Goal: Information Seeking & Learning: Learn about a topic

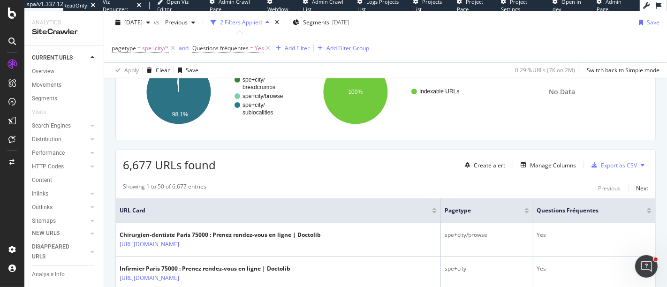
scroll to position [208, 0]
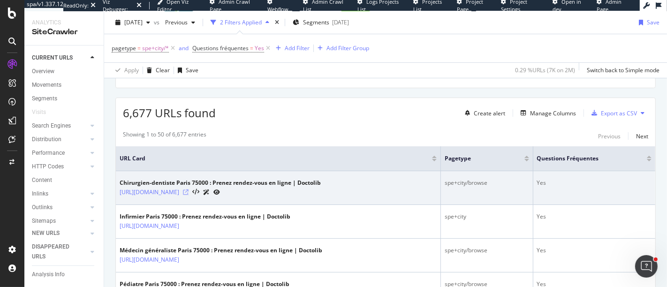
click at [189, 190] on icon at bounding box center [186, 193] width 6 height 6
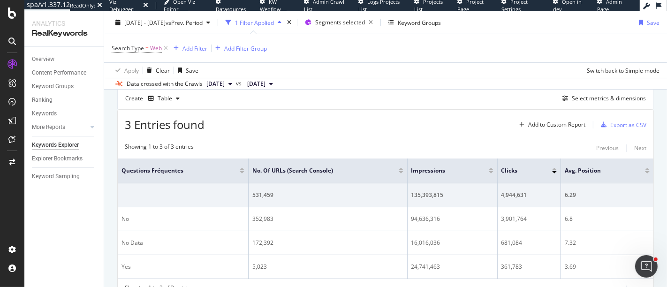
scroll to position [304, 0]
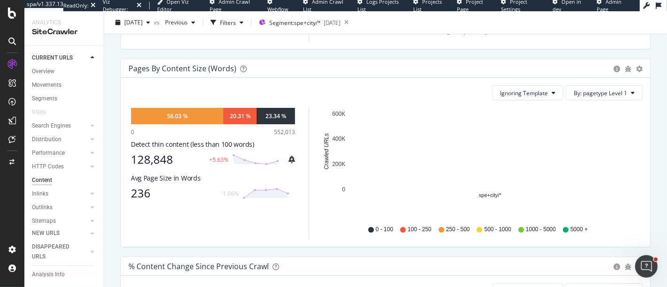
scroll to position [313, 0]
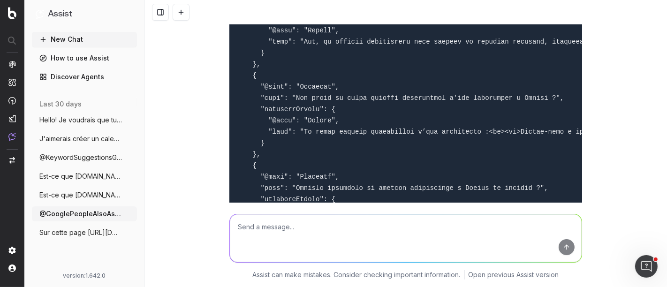
scroll to position [2764, 0]
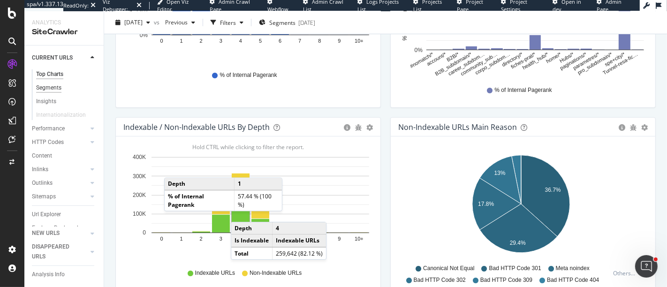
scroll to position [102, 0]
click at [43, 151] on div "Inlinks" at bounding box center [40, 156] width 16 height 10
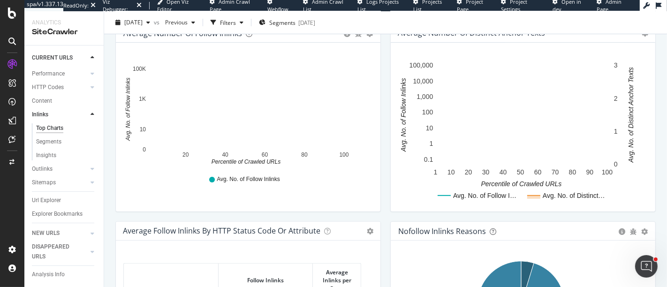
scroll to position [260, 0]
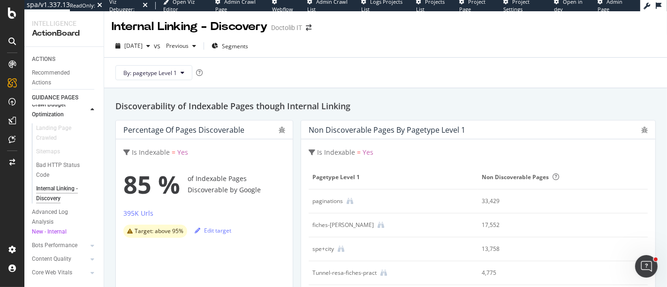
scroll to position [52, 0]
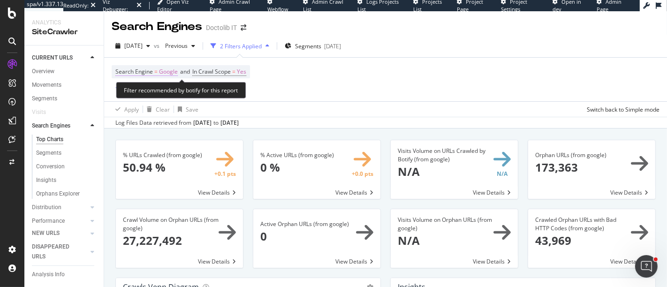
click at [174, 70] on span "Google" at bounding box center [168, 71] width 19 height 13
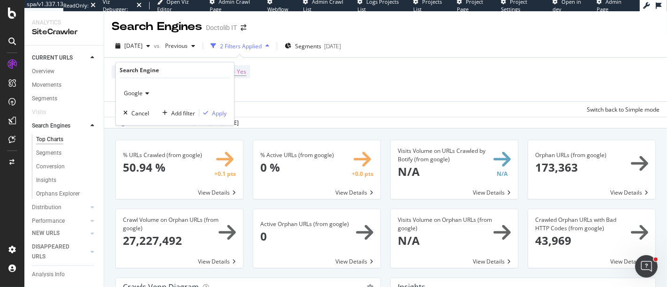
click at [143, 94] on icon at bounding box center [146, 94] width 7 height 6
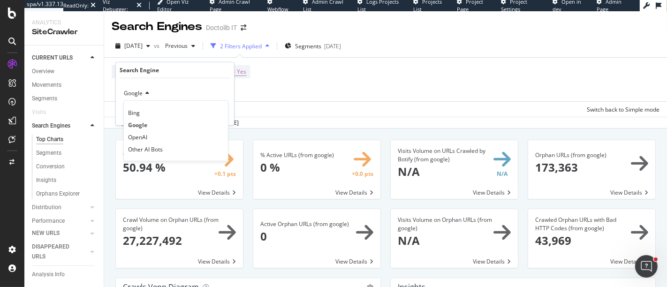
click at [230, 208] on div "% URLs Crawled (from google) × Close Chart search-engines-google-main-metric-cr…" at bounding box center [179, 174] width 137 height 69
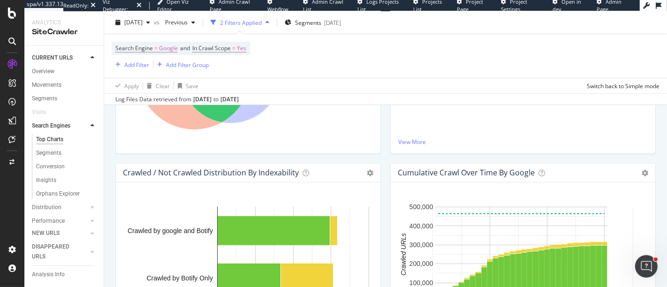
scroll to position [365, 0]
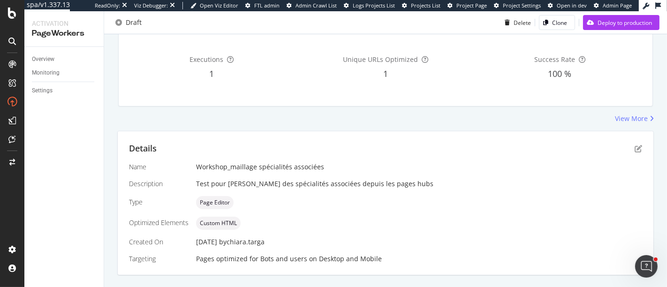
scroll to position [156, 0]
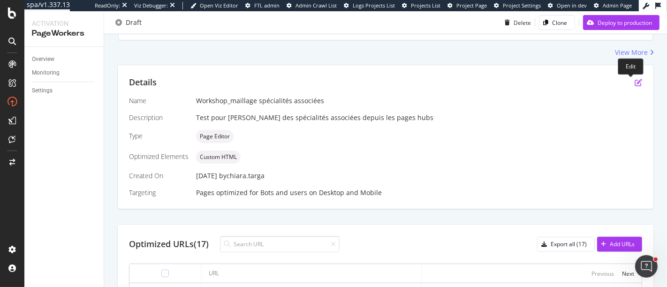
click at [635, 84] on icon "pen-to-square" at bounding box center [639, 83] width 8 height 8
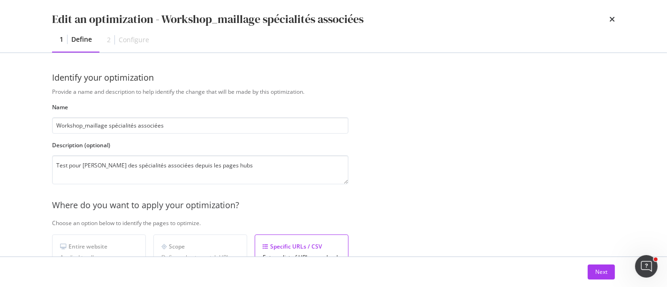
click at [609, 18] on div "Edit an optimization - Workshop_maillage spécialités associées" at bounding box center [333, 19] width 563 height 16
click at [612, 18] on icon "times" at bounding box center [613, 19] width 6 height 8
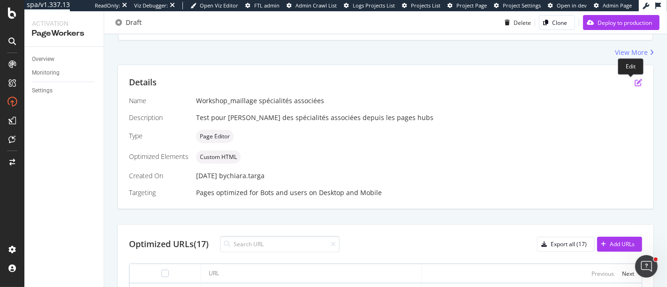
click at [635, 82] on icon "pen-to-square" at bounding box center [639, 83] width 8 height 8
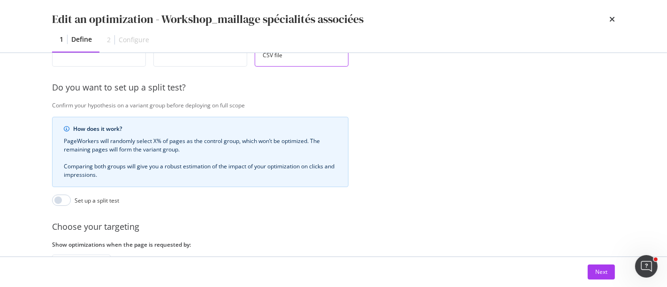
scroll to position [179, 0]
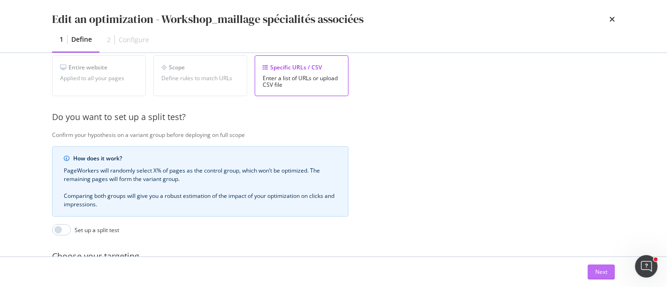
click at [599, 267] on div "Next" at bounding box center [602, 272] width 12 height 14
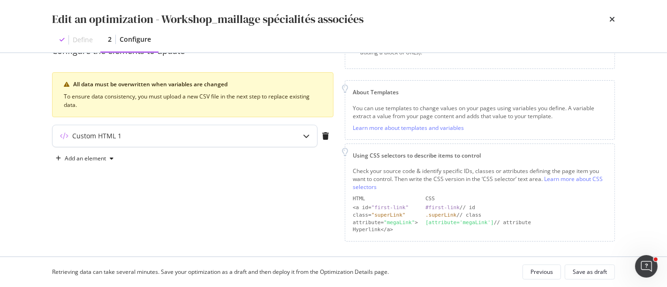
click at [306, 138] on div "modal" at bounding box center [307, 136] width 22 height 22
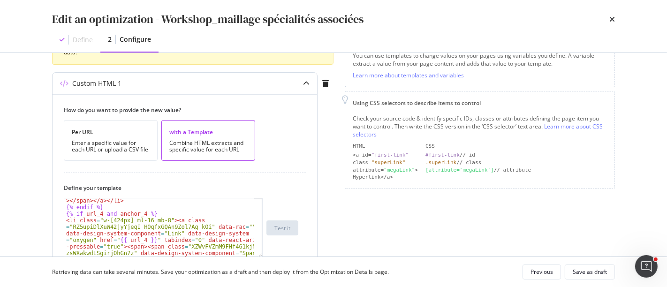
scroll to position [375, 0]
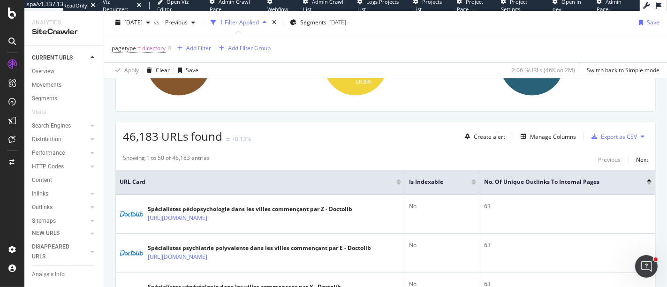
scroll to position [208, 0]
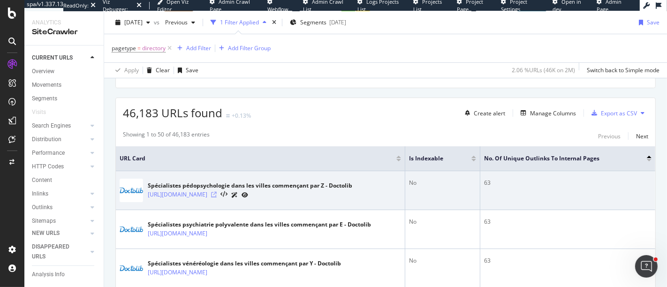
click at [217, 192] on icon at bounding box center [214, 195] width 6 height 6
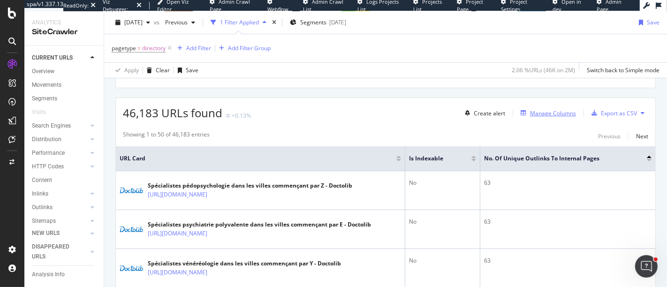
click at [530, 113] on div "Manage Columns" at bounding box center [553, 113] width 46 height 8
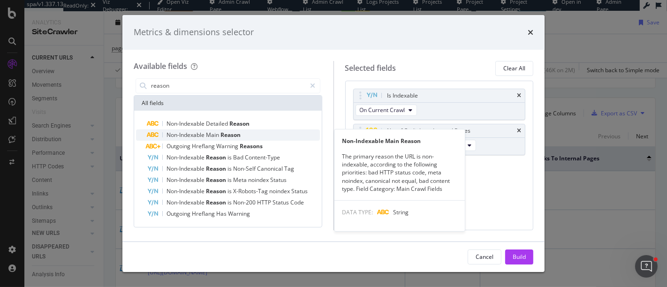
type input "reason"
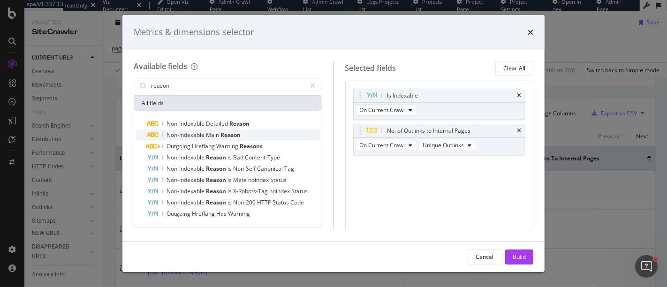
click at [240, 133] on span "Reason" at bounding box center [231, 135] width 20 height 8
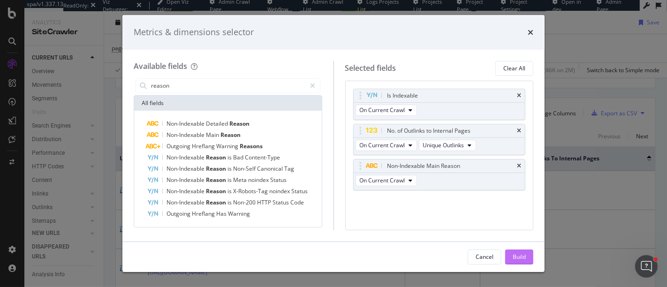
click at [519, 263] on div "Build" at bounding box center [519, 257] width 13 height 14
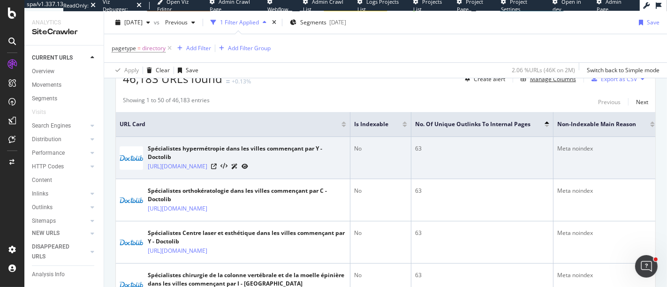
scroll to position [191, 0]
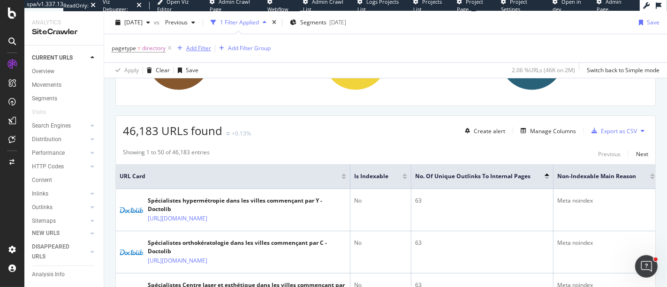
click at [208, 46] on div "Add Filter" at bounding box center [198, 48] width 25 height 8
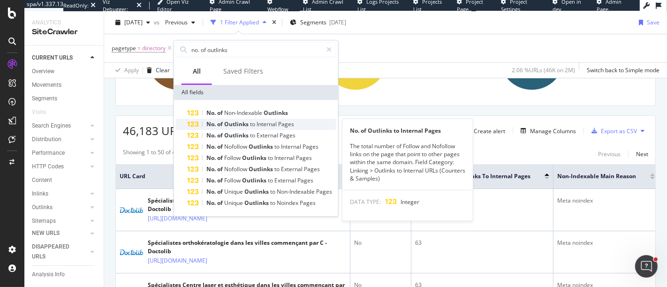
type input "no. of outlinks"
click at [276, 126] on span "Internal" at bounding box center [268, 124] width 22 height 8
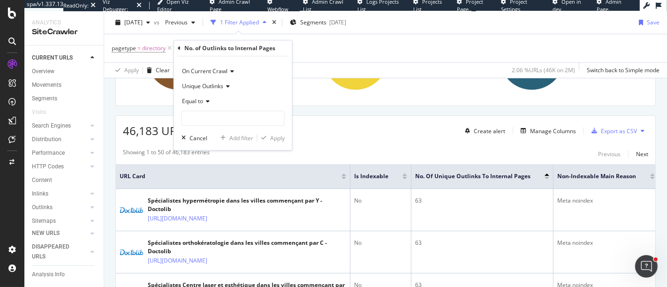
click at [202, 102] on span "Equal to" at bounding box center [192, 101] width 21 height 8
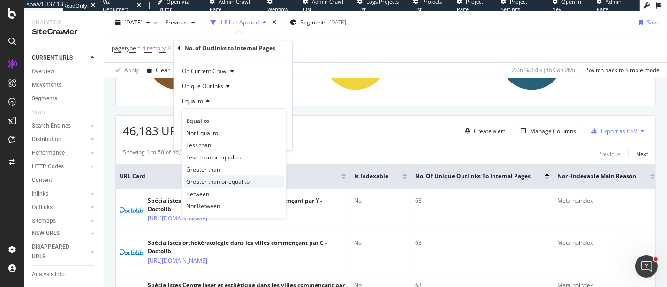
click at [216, 179] on span "Greater than or equal to" at bounding box center [217, 182] width 63 height 8
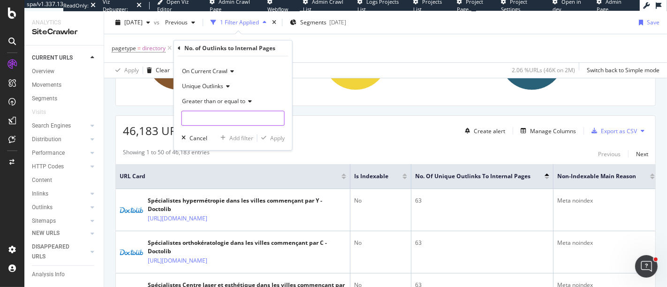
click at [216, 119] on input "number" at bounding box center [233, 118] width 103 height 15
type input "64"
click at [277, 145] on div "On Current Crawl Unique Outlinks Greater than or equal to 64 Cancel Add filter …" at bounding box center [233, 103] width 118 height 94
click at [277, 140] on div "Apply" at bounding box center [277, 138] width 15 height 8
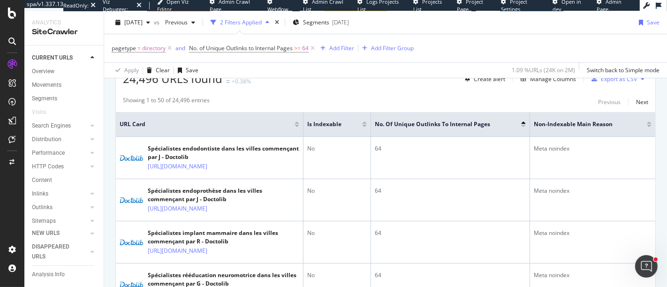
scroll to position [191, 0]
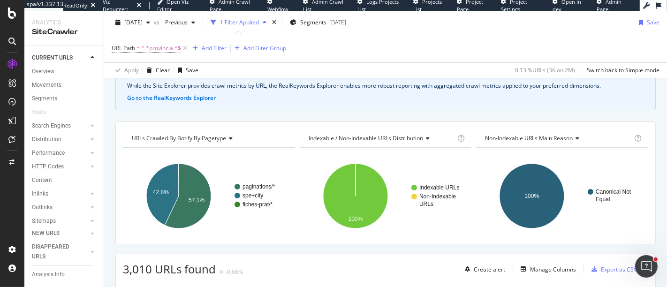
scroll to position [208, 0]
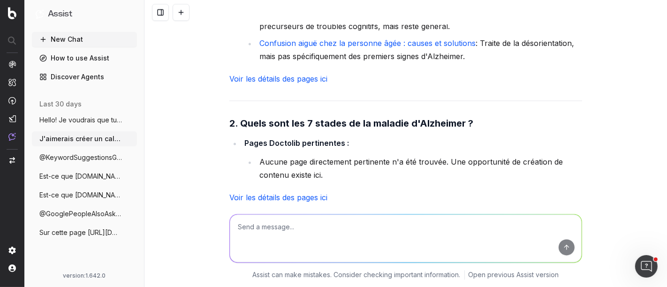
scroll to position [1616, 0]
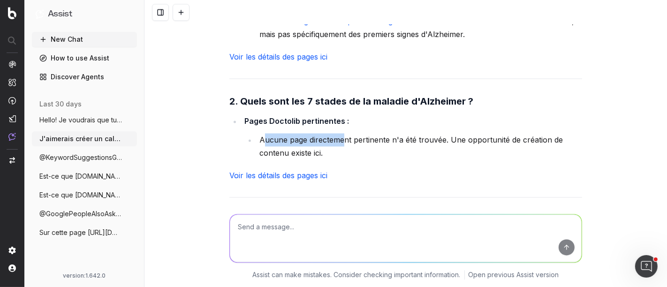
drag, startPoint x: 259, startPoint y: 108, endPoint x: 339, endPoint y: 110, distance: 80.3
click at [339, 133] on li "Aucune page directement pertinente n'a été trouvée. Une opportunité de création…" at bounding box center [420, 146] width 326 height 26
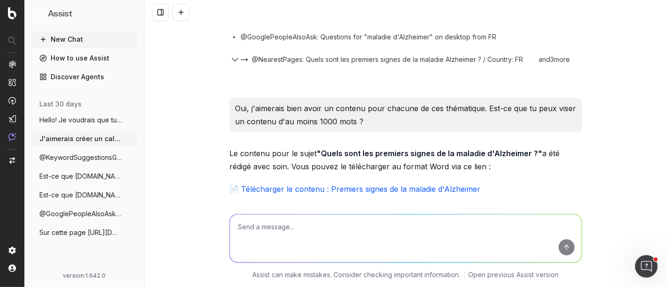
scroll to position [2242, 0]
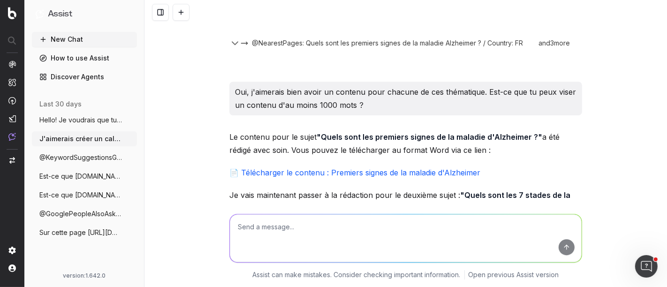
click at [323, 85] on p "Oui, j'aimerais bien avoir un contenu pour chacune de ces thématique. Est-ce qu…" at bounding box center [406, 98] width 342 height 26
click at [324, 168] on link "📄 Télécharger le contenu : Premiers signes de la maladie d'Alzheimer" at bounding box center [354, 172] width 251 height 9
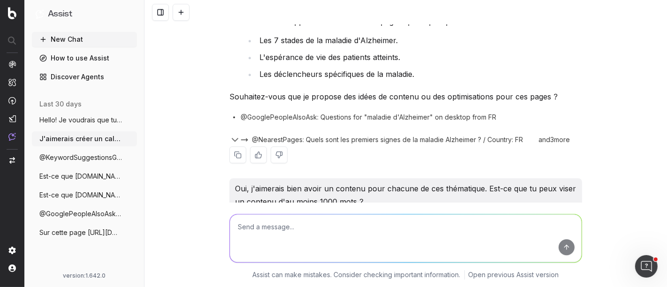
scroll to position [2146, 0]
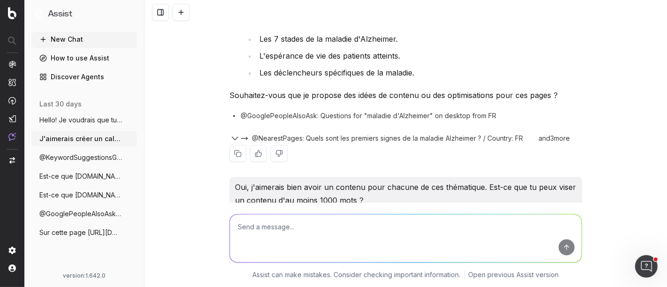
click at [241, 134] on button "@NearestPages: Quels sont les premiers signes de la maladie Alzheimer ? / Count…" at bounding box center [388, 138] width 294 height 9
click at [264, 230] on textarea at bounding box center [406, 238] width 352 height 48
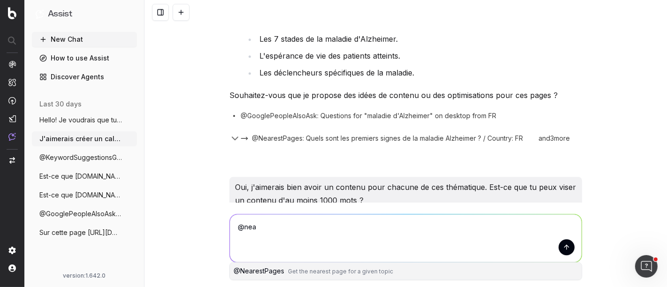
click at [298, 275] on button "@ NearestPages Get the nearest page for a given topic" at bounding box center [406, 271] width 352 height 17
type textarea "@NearestPages"
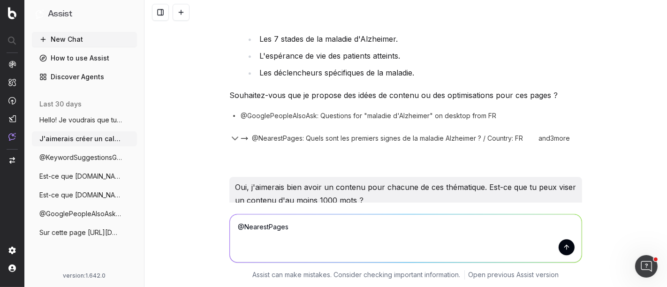
click at [294, 234] on textarea "@NearestPages" at bounding box center [406, 238] width 352 height 48
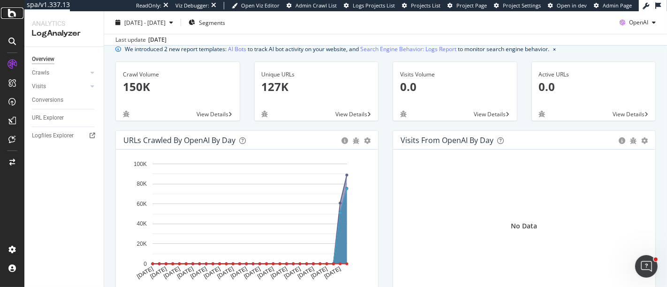
scroll to position [52, 0]
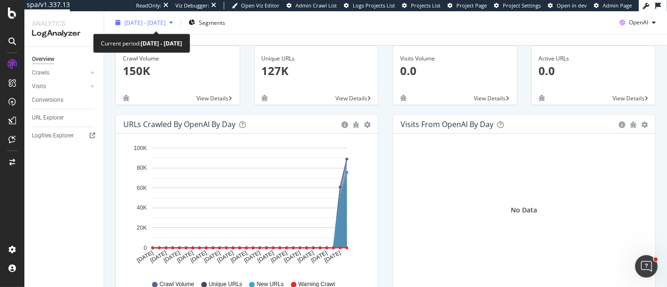
click at [153, 24] on span "[DATE] - [DATE]" at bounding box center [144, 22] width 41 height 8
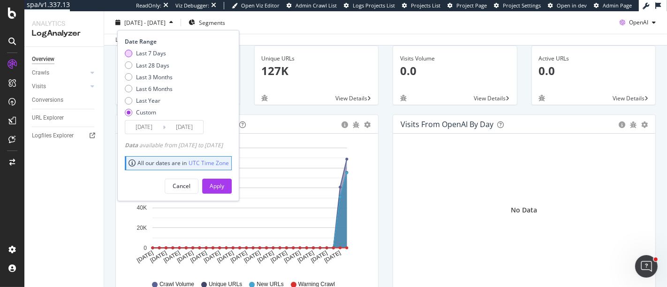
click at [150, 53] on div "Last 7 Days" at bounding box center [151, 53] width 30 height 8
type input "[DATE]"
click at [148, 63] on div "Last 28 Days" at bounding box center [152, 65] width 33 height 8
type input "2025/08/07"
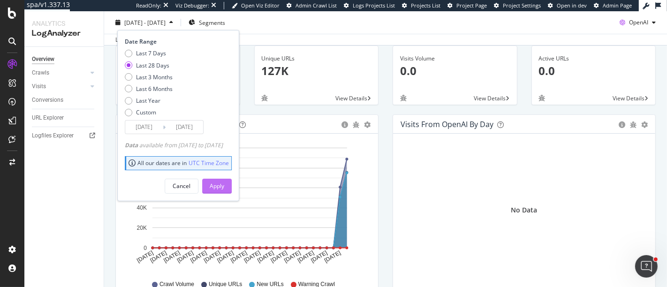
click at [224, 188] on div "Apply" at bounding box center [217, 186] width 15 height 8
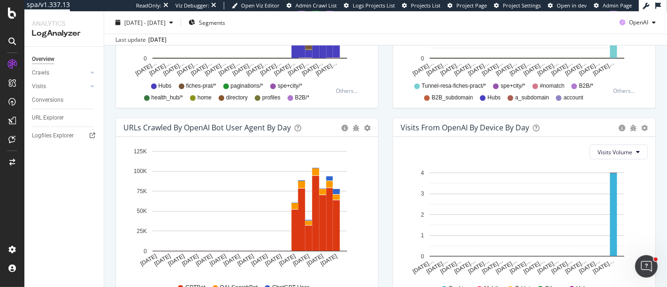
scroll to position [469, 0]
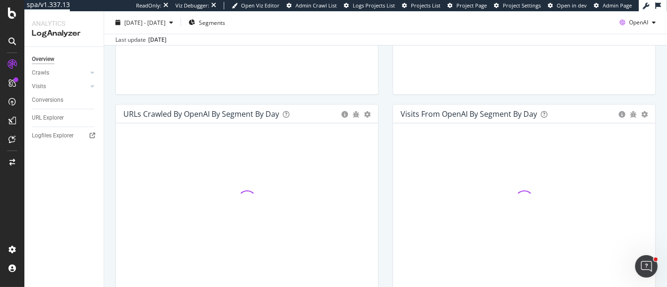
scroll to position [505, 0]
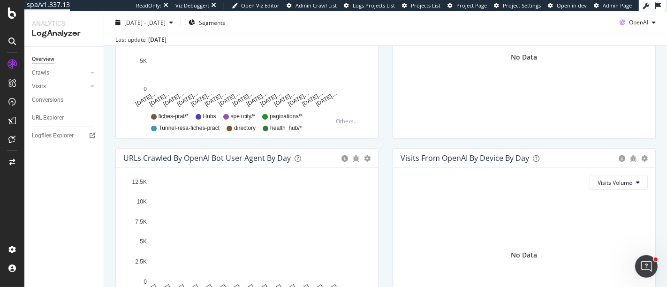
scroll to position [417, 0]
